Goal: Submit feedback/report problem

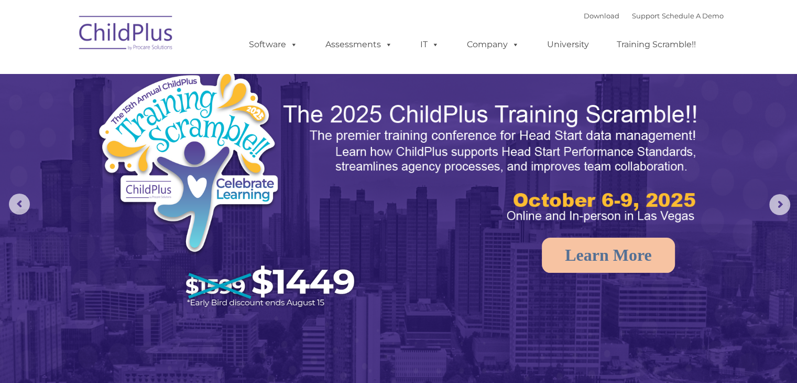
select select "MEDIUM"
click at [781, 206] on rs-arrow at bounding box center [779, 204] width 21 height 21
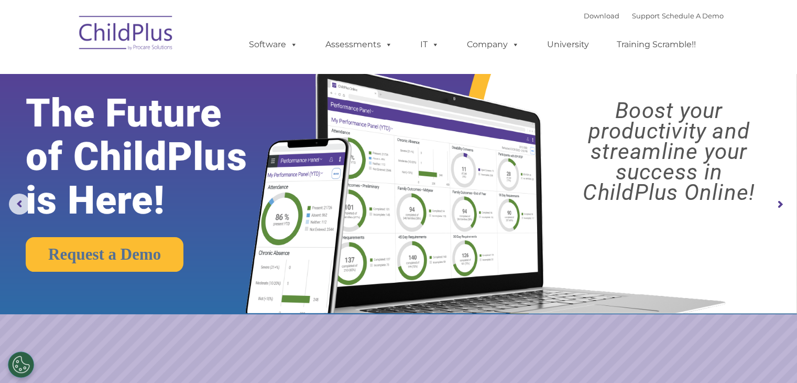
click at [781, 206] on rs-arrow at bounding box center [779, 204] width 21 height 21
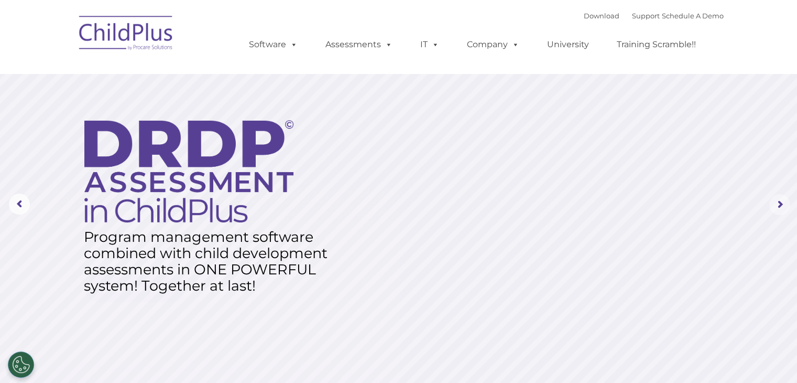
click at [781, 206] on rs-arrow at bounding box center [779, 204] width 21 height 21
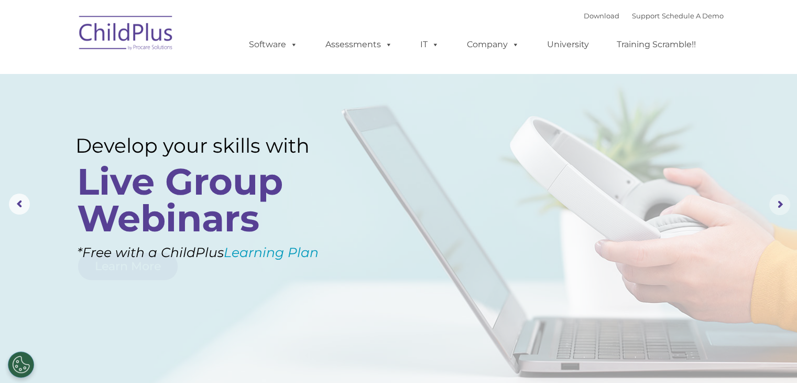
click at [781, 206] on rs-arrow at bounding box center [779, 204] width 21 height 21
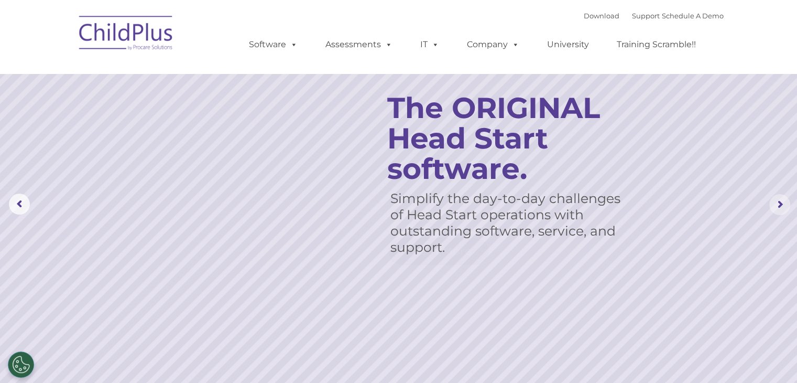
click at [781, 206] on rs-arrow at bounding box center [779, 204] width 21 height 21
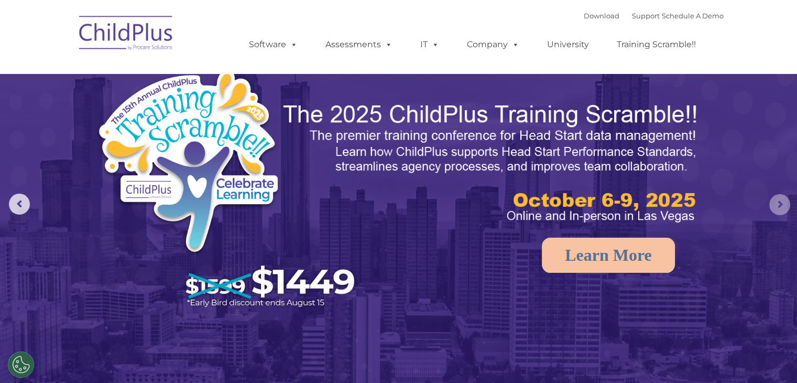
click at [781, 206] on rs-arrow at bounding box center [779, 204] width 21 height 21
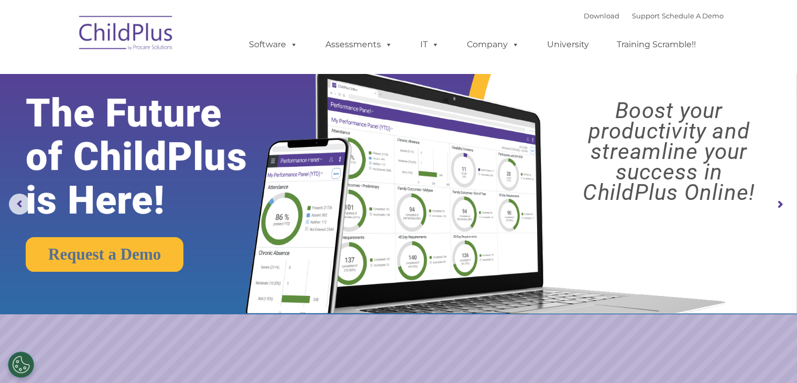
click at [778, 203] on rs-arrow at bounding box center [779, 204] width 21 height 21
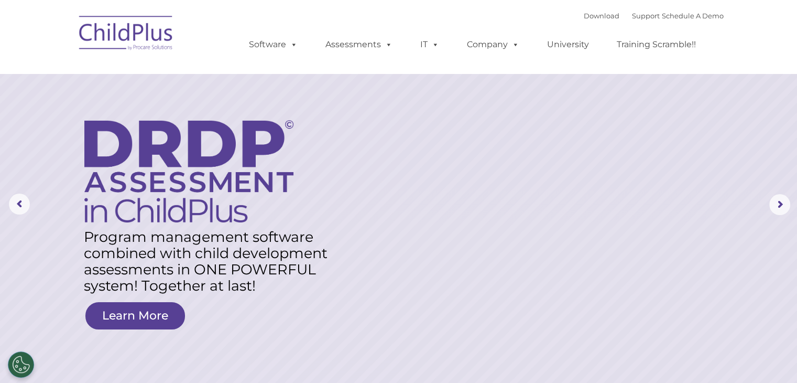
click at [442, 193] on rs-layer at bounding box center [398, 204] width 797 height 409
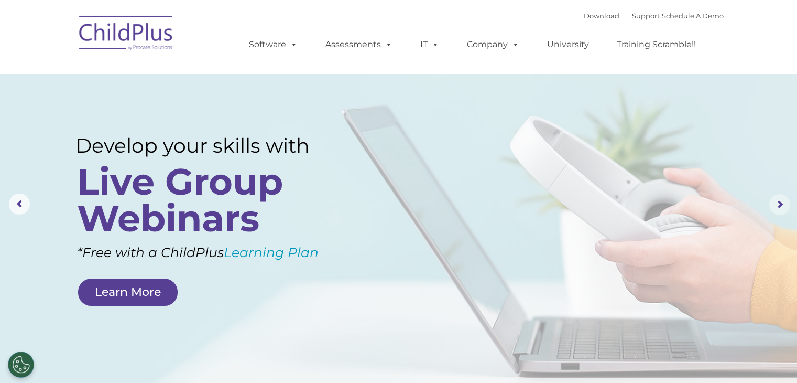
click at [779, 209] on rs-arrow at bounding box center [779, 204] width 21 height 21
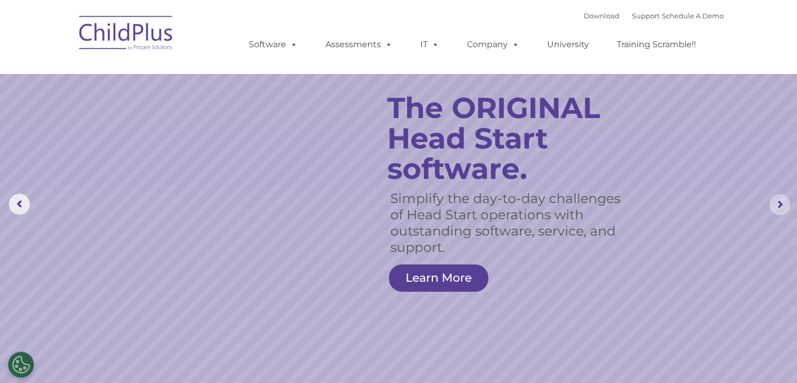
click at [780, 205] on rs-arrow at bounding box center [779, 204] width 21 height 21
